Goal: Task Accomplishment & Management: Use online tool/utility

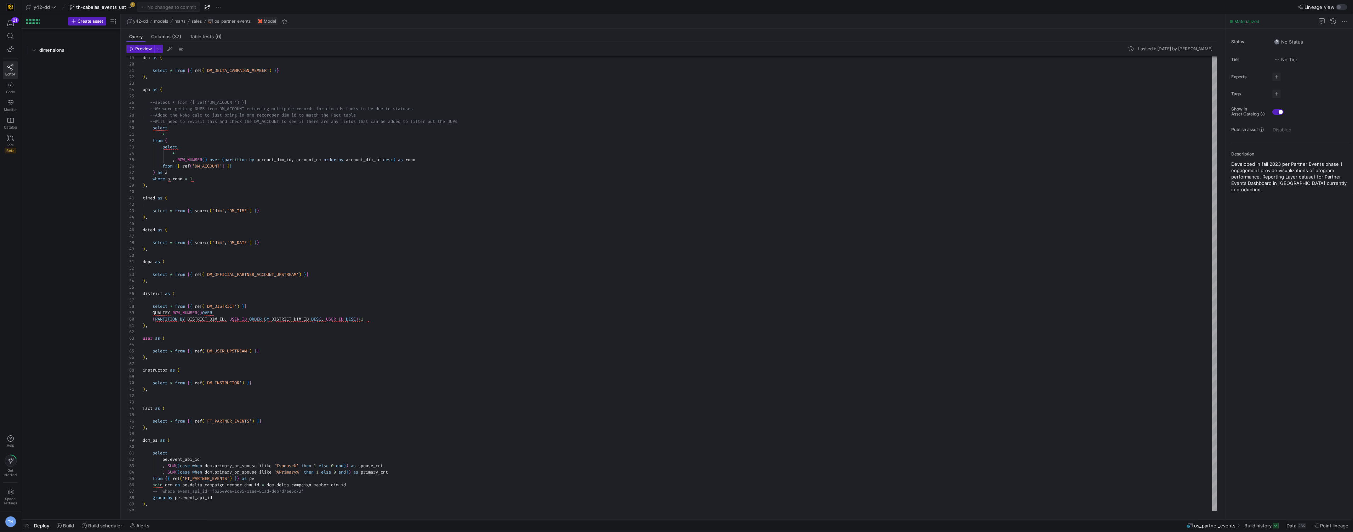
scroll to position [64, 0]
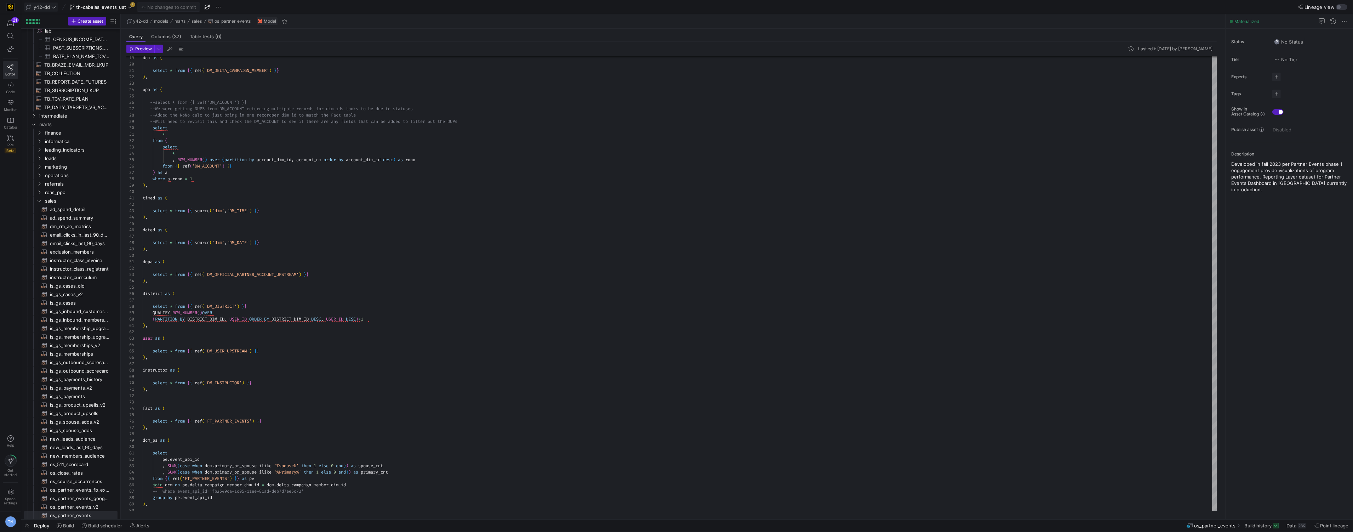
click at [34, 6] on span "y42-dd" at bounding box center [42, 7] width 16 height 6
click at [82, 70] on span "[PERSON_NAME]-prod" at bounding box center [64, 72] width 70 height 6
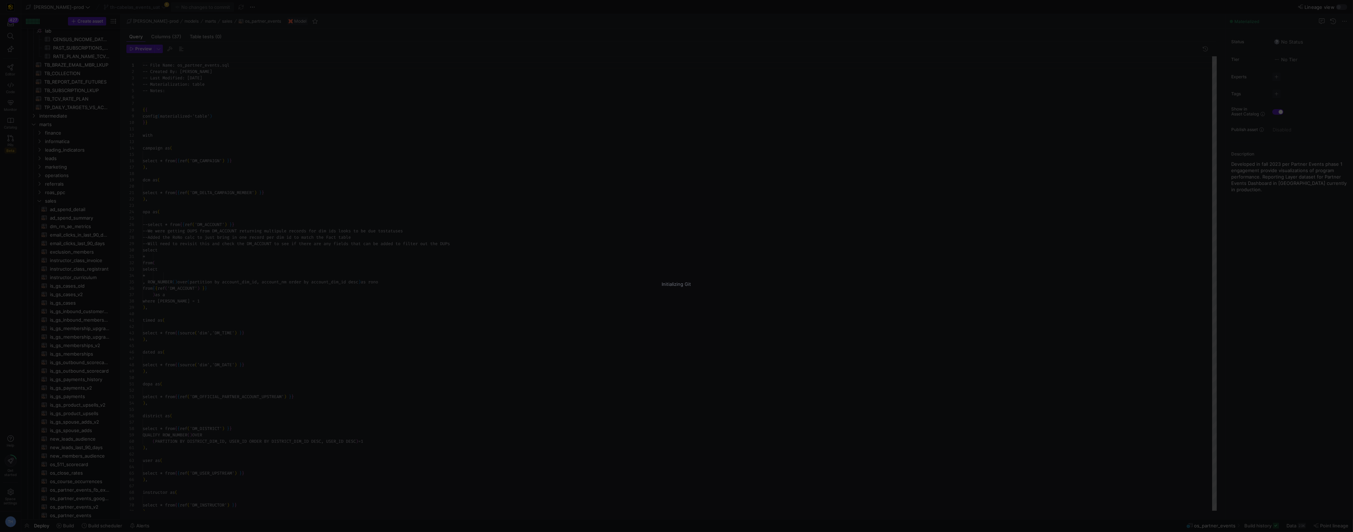
scroll to position [64, 0]
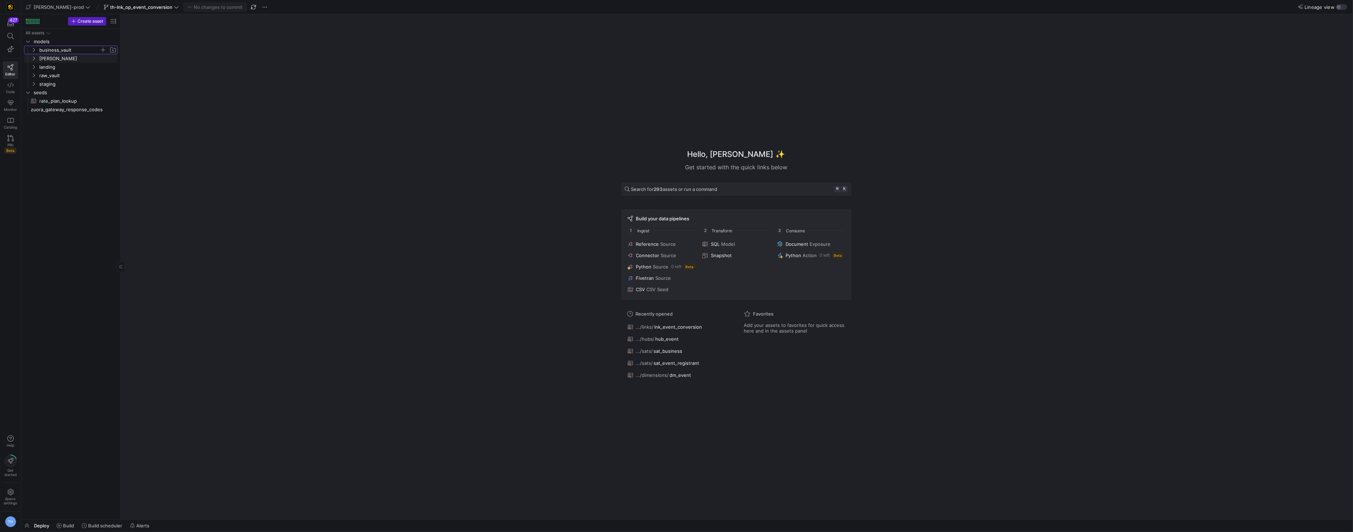
click at [59, 52] on span "business_vault" at bounding box center [69, 50] width 60 height 8
click at [63, 61] on span "hubs" at bounding box center [72, 59] width 55 height 8
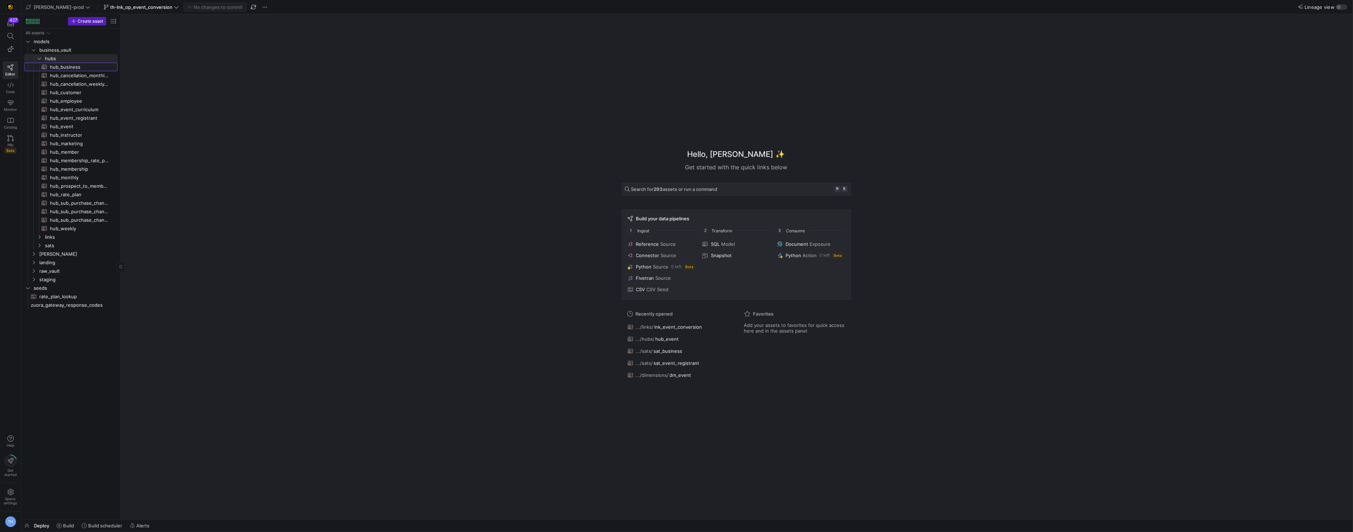
click at [76, 65] on span "hub_business​​​​​​​​​​" at bounding box center [79, 67] width 59 height 8
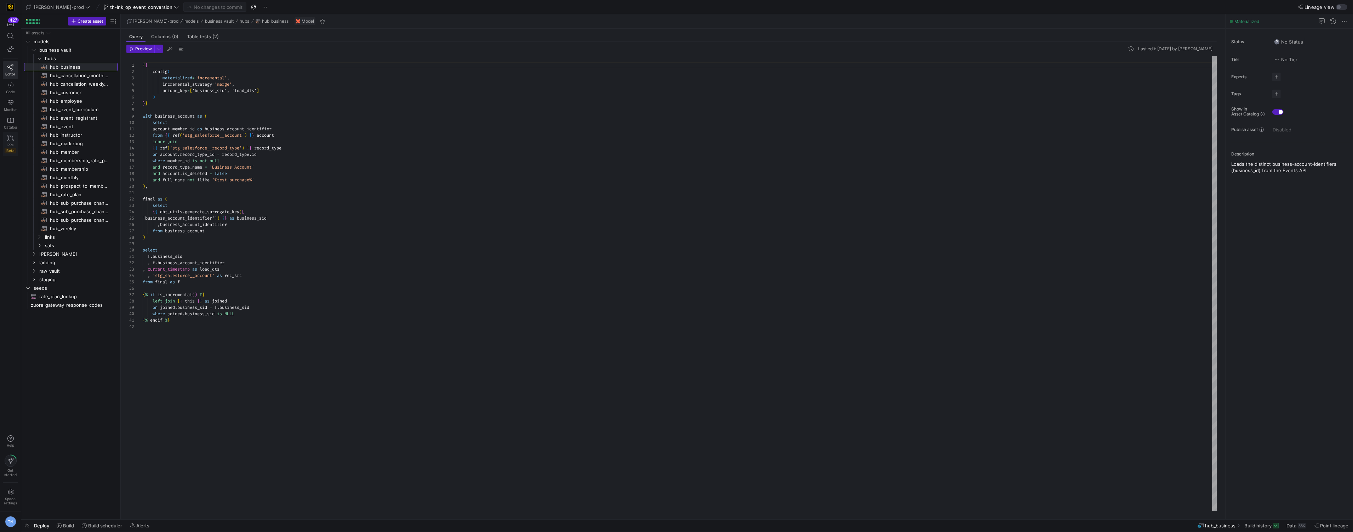
scroll to position [64, 0]
click at [76, 239] on span "links" at bounding box center [72, 237] width 55 height 8
click at [76, 246] on span "lnk_event_conversion​​​​​​​​​​" at bounding box center [79, 245] width 59 height 8
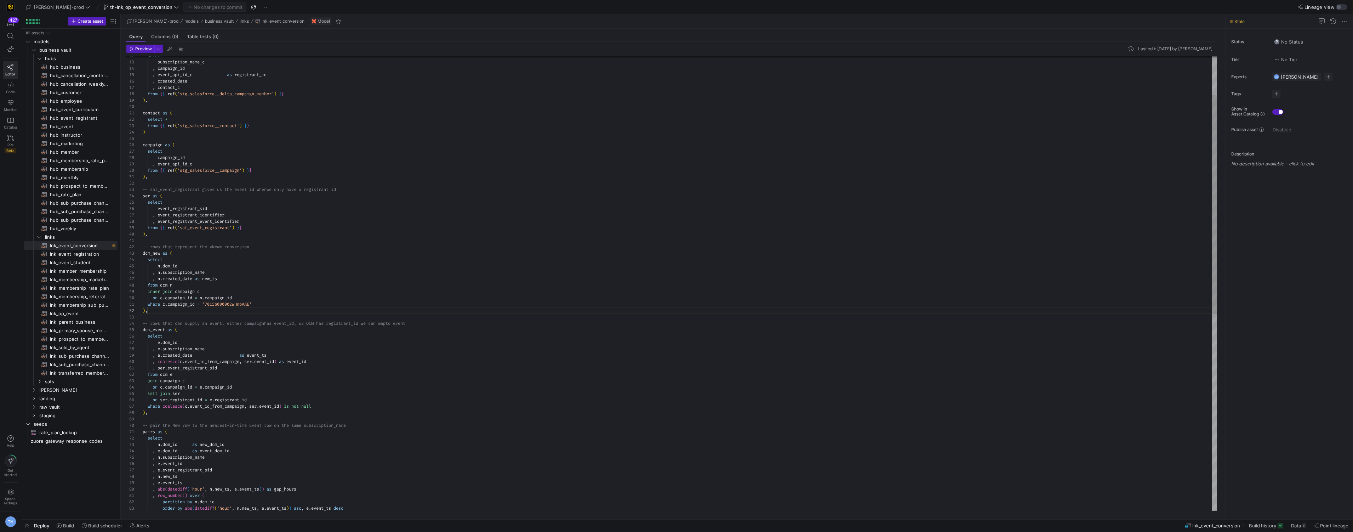
type textarea "-- rows that represent the *New* conversion dcm_new as ( select n.dcm_id , n.su…"
drag, startPoint x: 187, startPoint y: 310, endPoint x: 132, endPoint y: 255, distance: 78.1
click at [132, 255] on div "12 13 14 15 16 17 18 19 20 21 22 23 24 25 26 27 28 29 30 31 32 33 34 35 36 37 3…" at bounding box center [671, 283] width 1091 height 454
